Goal: Transaction & Acquisition: Purchase product/service

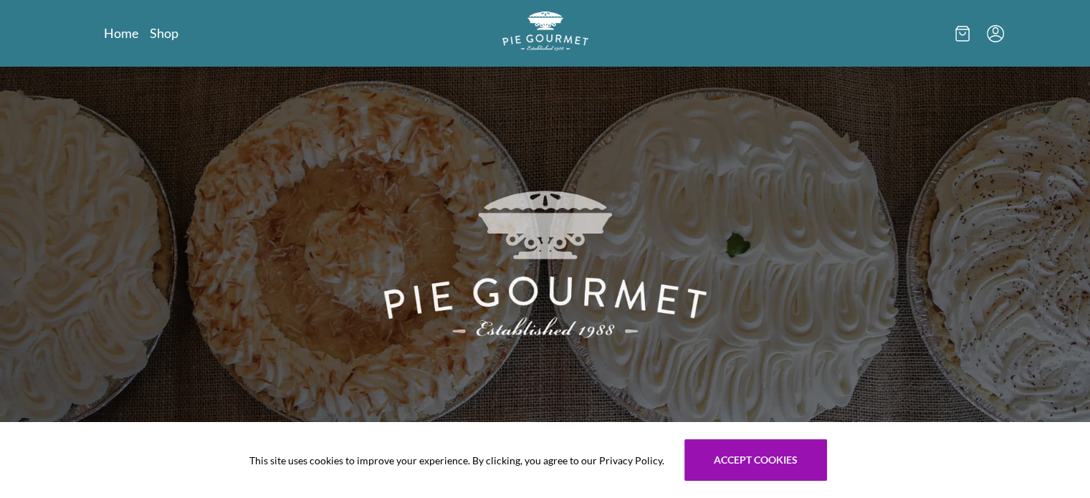
click at [996, 29] on icon "Menu" at bounding box center [995, 33] width 17 height 17
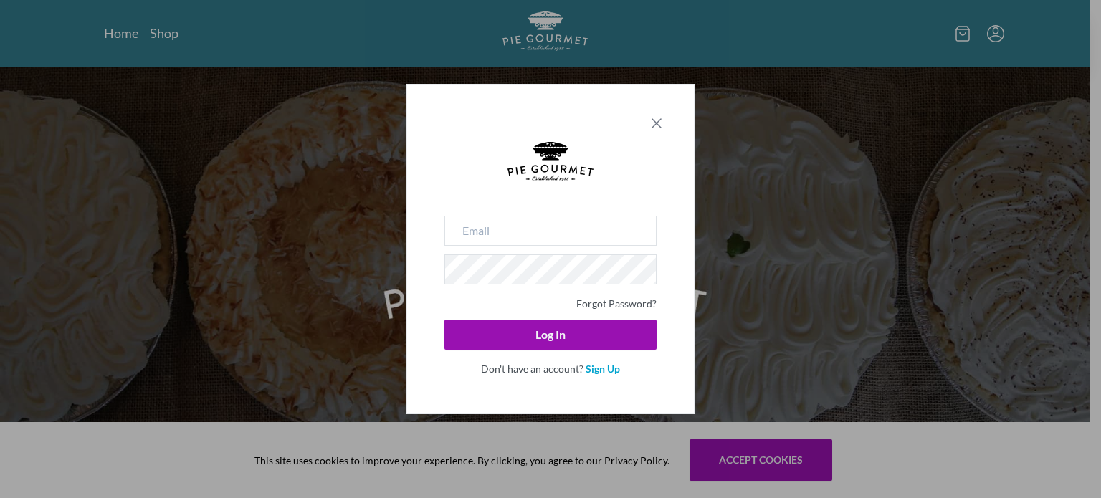
click at [651, 123] on icon "Close panel" at bounding box center [656, 123] width 17 height 17
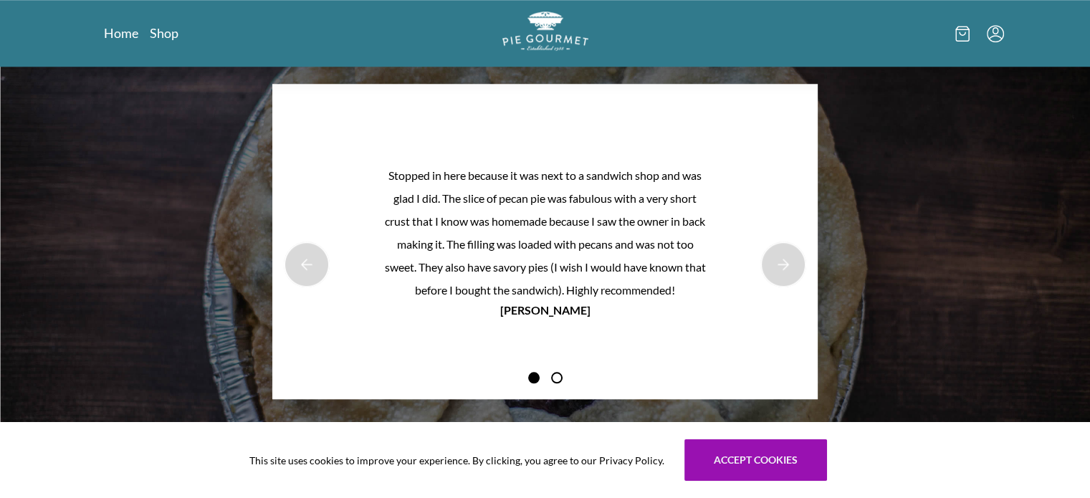
scroll to position [1577, 0]
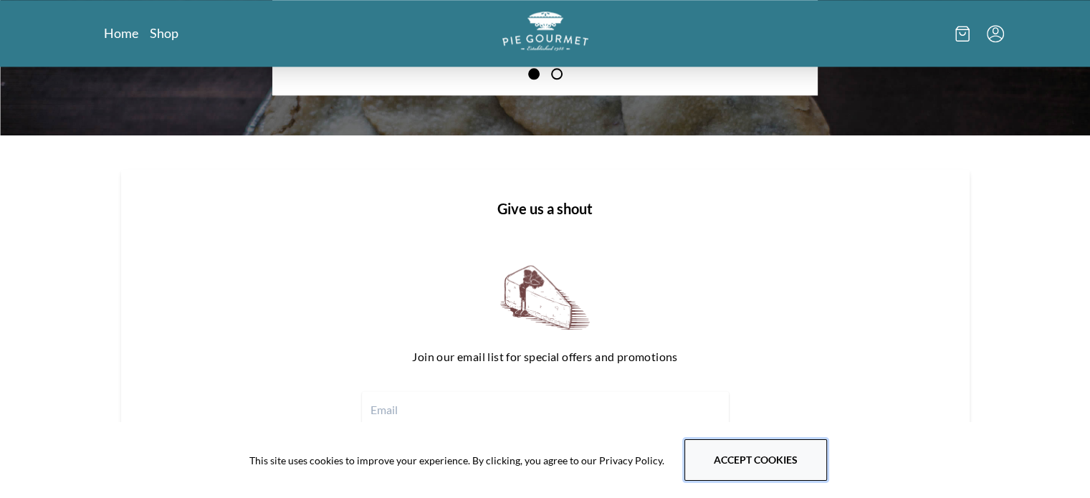
click at [743, 469] on button "Accept cookies" at bounding box center [756, 460] width 143 height 42
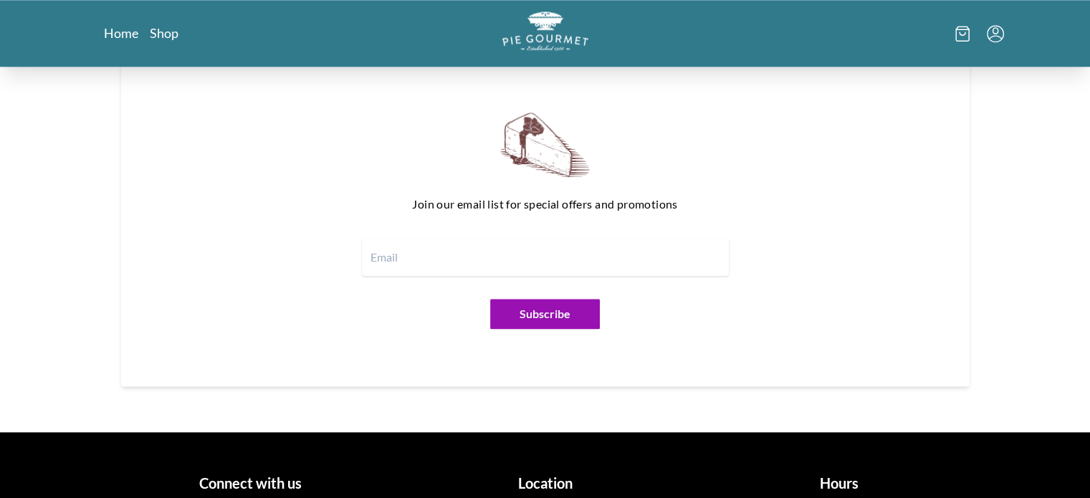
scroll to position [1809, 0]
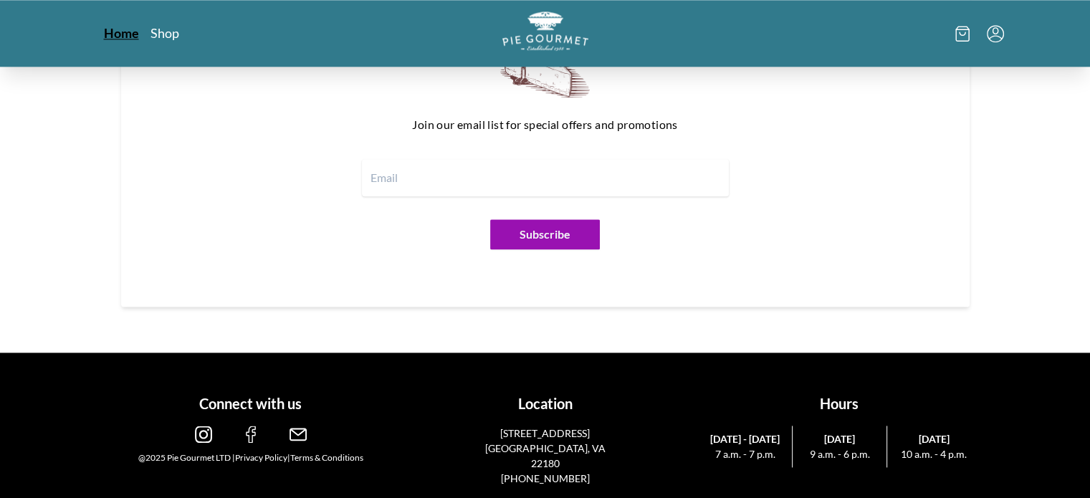
click at [116, 28] on link "Home" at bounding box center [121, 32] width 35 height 17
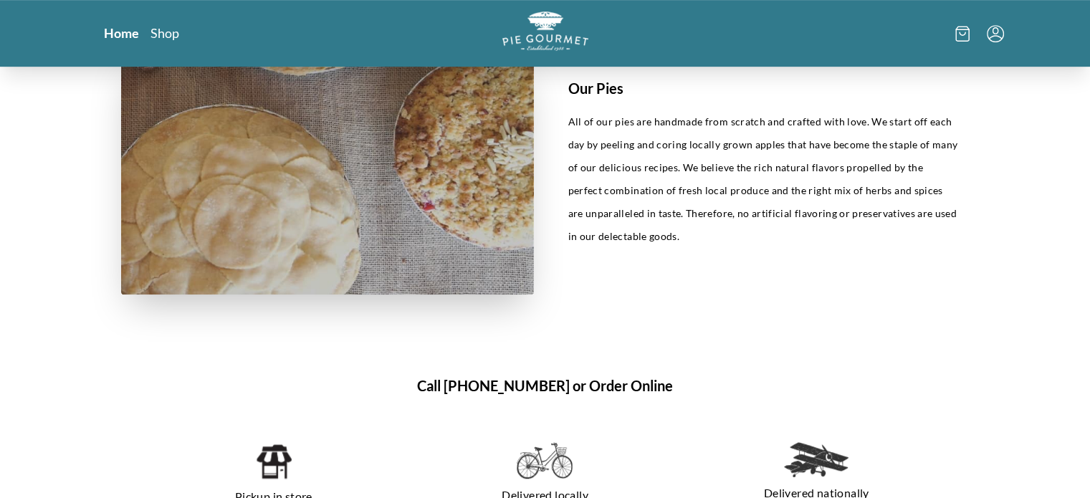
scroll to position [860, 0]
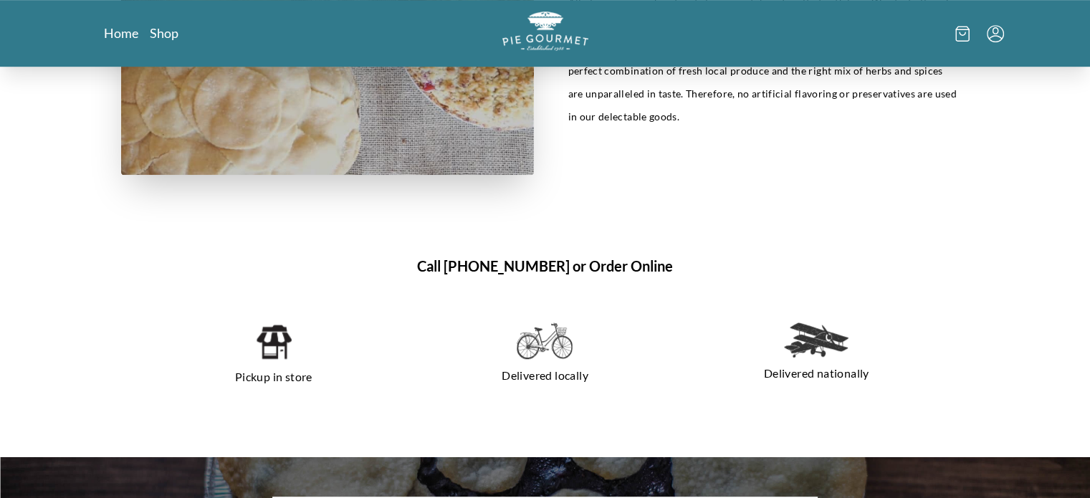
click at [618, 268] on h1 "Call [PHONE_NUMBER] or Order Online" at bounding box center [545, 266] width 849 height 22
click at [542, 383] on p "Delivered locally" at bounding box center [544, 375] width 237 height 23
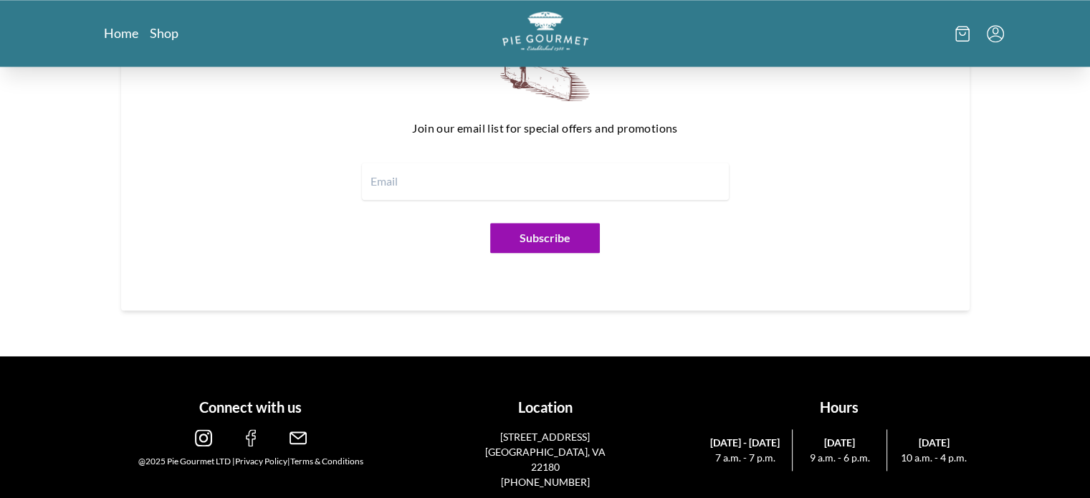
scroll to position [1809, 0]
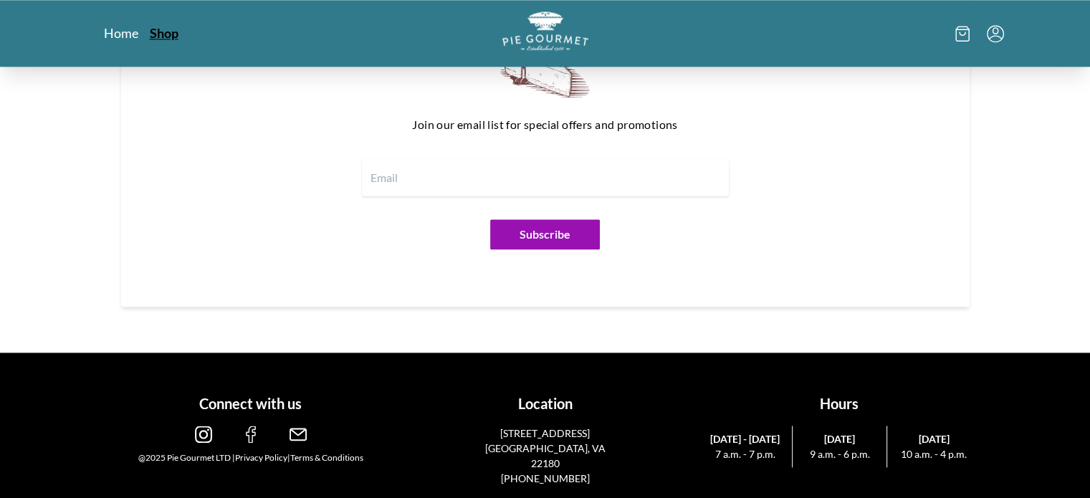
drag, startPoint x: 249, startPoint y: 436, endPoint x: 166, endPoint y: 31, distance: 413.3
click at [166, 31] on link "Shop" at bounding box center [164, 32] width 29 height 17
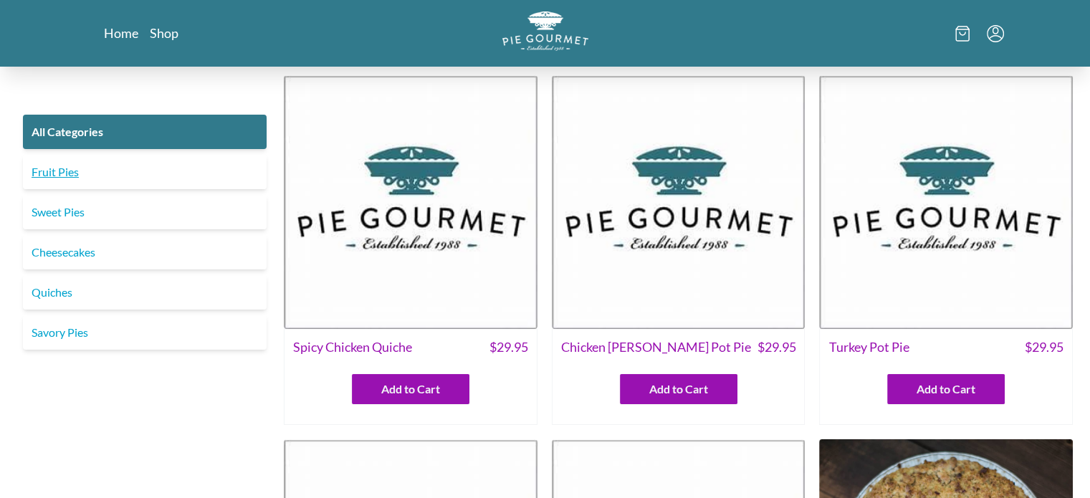
click at [115, 173] on link "Fruit Pies" at bounding box center [145, 172] width 244 height 34
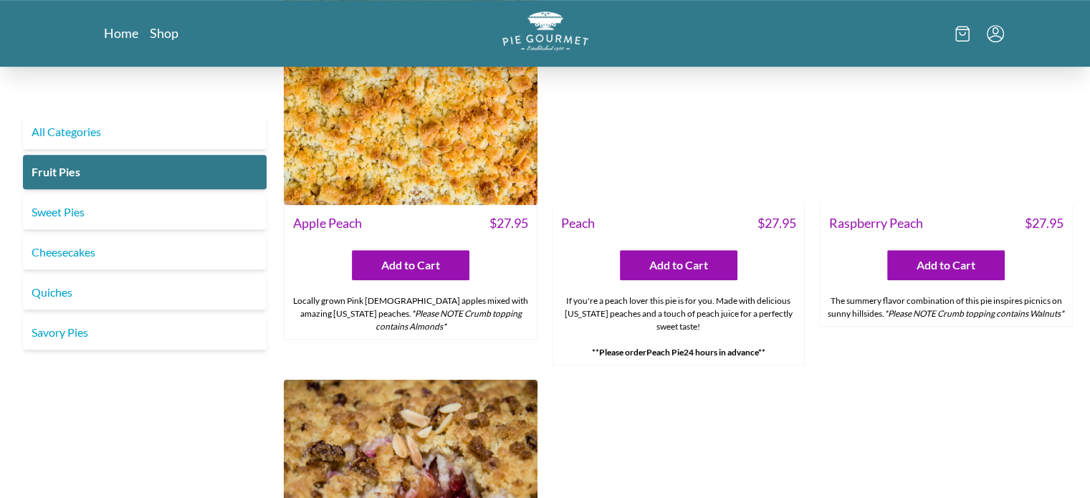
scroll to position [932, 0]
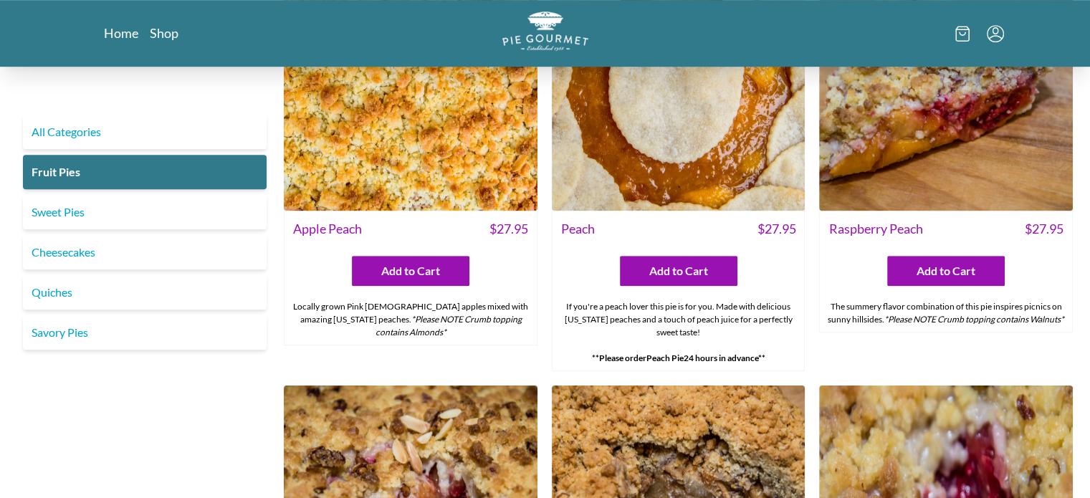
click at [702, 159] on img at bounding box center [679, 84] width 254 height 254
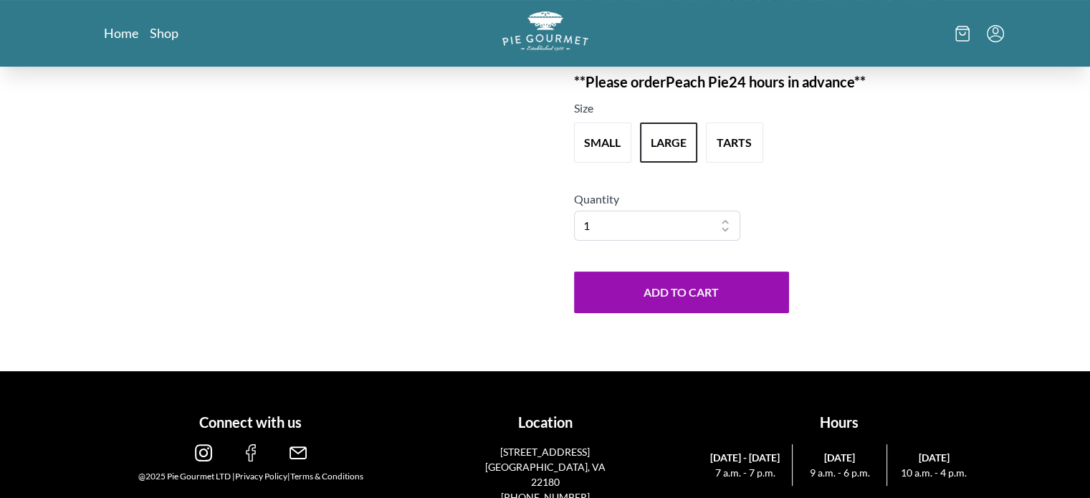
scroll to position [252, 0]
